Goal: Task Accomplishment & Management: Use online tool/utility

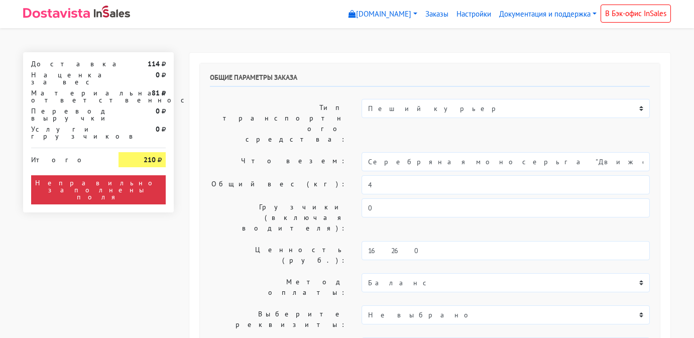
select select "11:00"
select select "20:00"
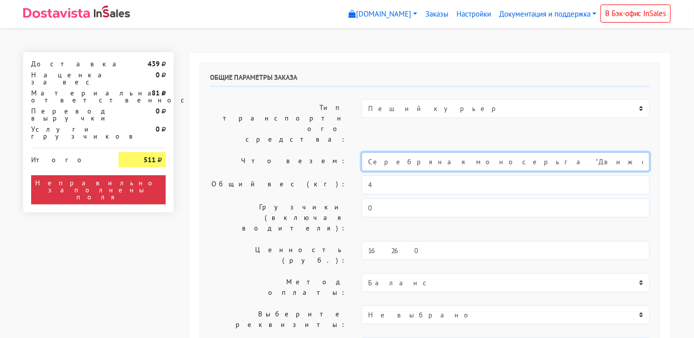
click at [498, 152] on input "Серебряная моносерьга "Движение"" at bounding box center [505, 161] width 288 height 19
type input "С"
type input "Ювелирные украшения"
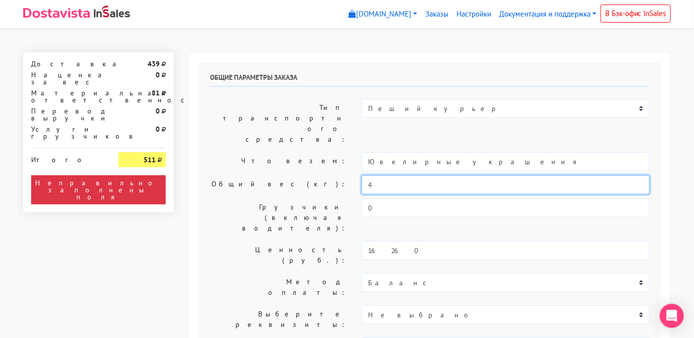
click at [416, 175] on input "4" at bounding box center [505, 184] width 288 height 19
type input "0.5"
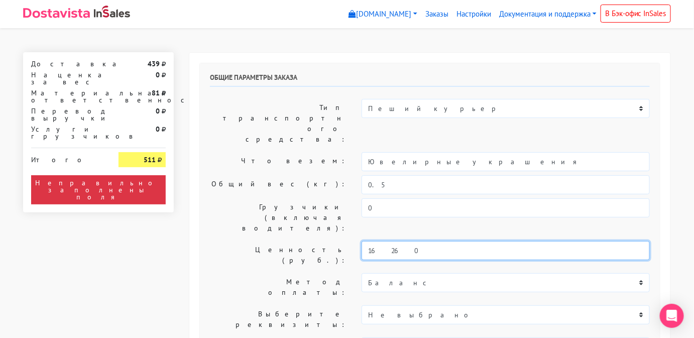
click at [399, 241] on input "16260" at bounding box center [505, 250] width 288 height 19
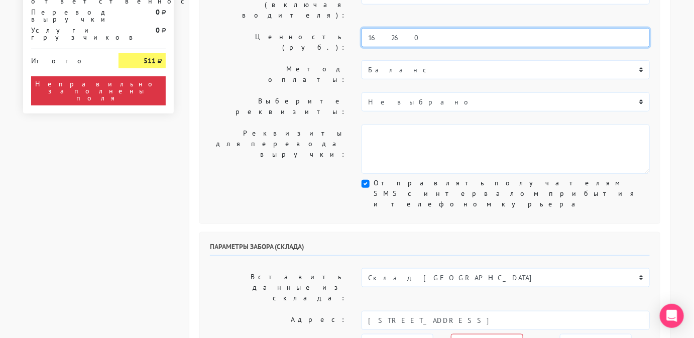
scroll to position [296, 0]
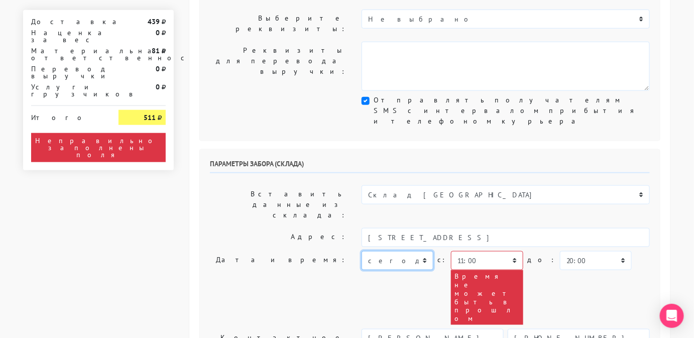
click at [404, 251] on select "[DATE] [DATE] [DATE] [DATE] [DATE] [DATE] [DATE] [DATE] [DATE]" at bounding box center [397, 260] width 72 height 19
select select "[DATE]"
click at [361, 251] on select "[DATE] [DATE] [DATE] [DATE] [DATE] [DATE] [DATE] [DATE] [DATE]" at bounding box center [397, 260] width 72 height 19
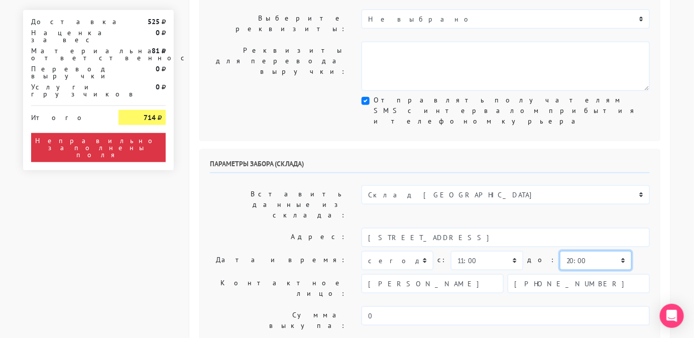
click at [587, 251] on select "00:00 00:30 01:00 01:30 02:00 02:30 03:00 03:30 04:00 04:30 05:00 05:30 06:00 0…" at bounding box center [596, 260] width 72 height 19
select select "11:30"
click at [560, 251] on select "00:00 00:30 01:00 01:30 02:00 02:30 03:00 03:30 04:00 04:30 05:00 05:30 06:00 0…" at bounding box center [596, 260] width 72 height 19
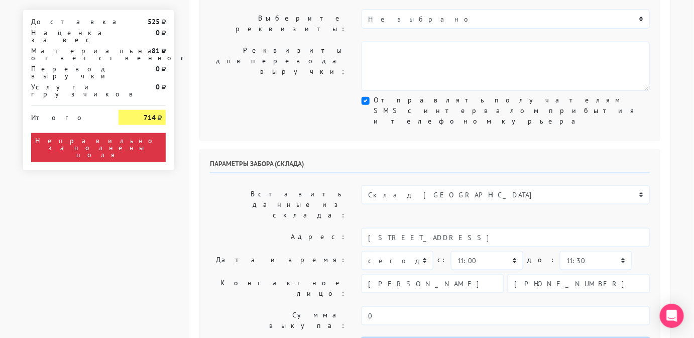
type textarea "Работаем с 11 утра, забрать раньше нельзя. Магазин SBLESKOM."
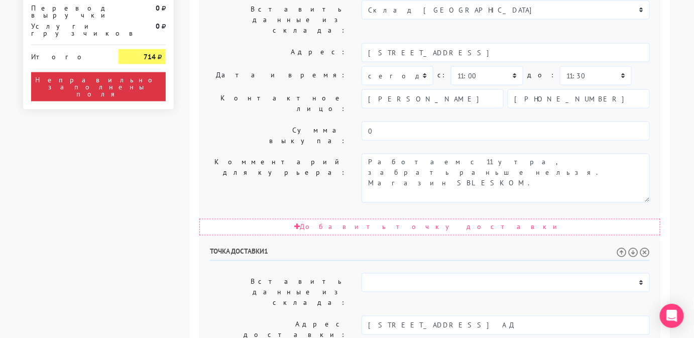
scroll to position [481, 0]
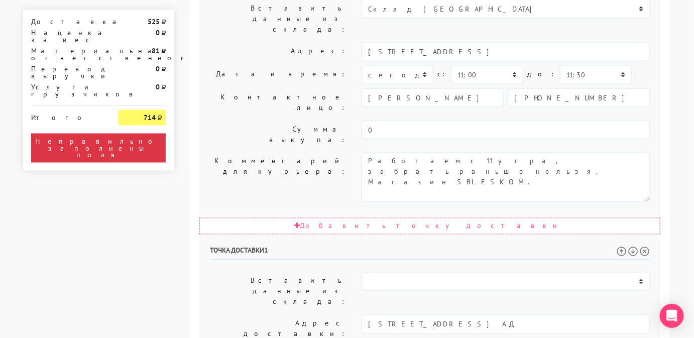
select select "[DATE]"
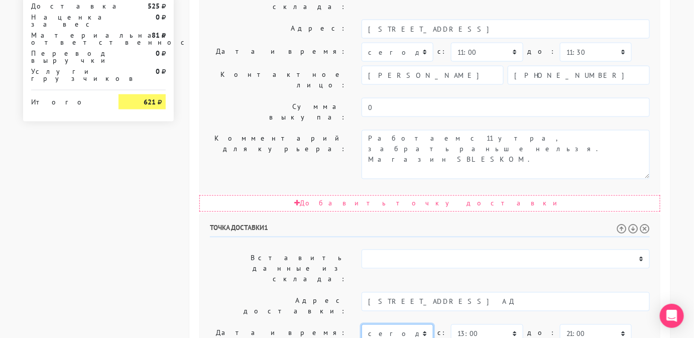
scroll to position [504, 0]
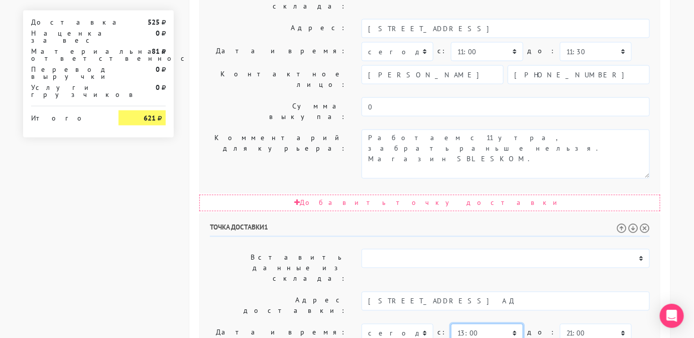
click at [470, 324] on select "00:00 00:30 01:00 01:30 02:00 02:30 03:00 03:30 04:00 04:30 05:00 05:30 06:00 0…" at bounding box center [487, 333] width 72 height 19
select select "12:00"
click at [451, 324] on select "00:00 00:30 01:00 01:30 02:00 02:30 03:00 03:30 04:00 04:30 05:00 05:30 06:00 0…" at bounding box center [487, 333] width 72 height 19
click at [560, 324] on select "00:00 00:30 01:00 01:30 02:00 02:30 03:00 03:30 04:00 04:30 05:00 05:30 06:00 0…" at bounding box center [596, 333] width 72 height 19
select select "16:00"
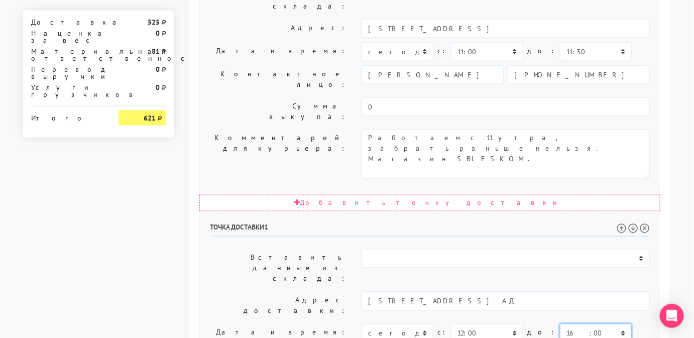
click at [560, 324] on select "00:00 00:30 01:00 01:30 02:00 02:30 03:00 03:30 04:00 04:30 05:00 05:30 06:00 0…" at bounding box center [596, 333] width 72 height 19
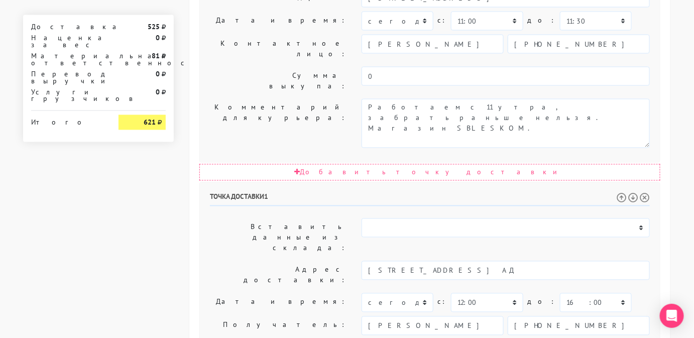
scroll to position [585, 0]
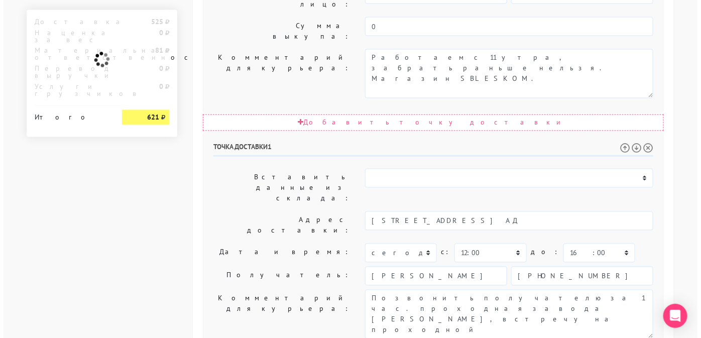
scroll to position [0, 0]
